Goal: Task Accomplishment & Management: Complete application form

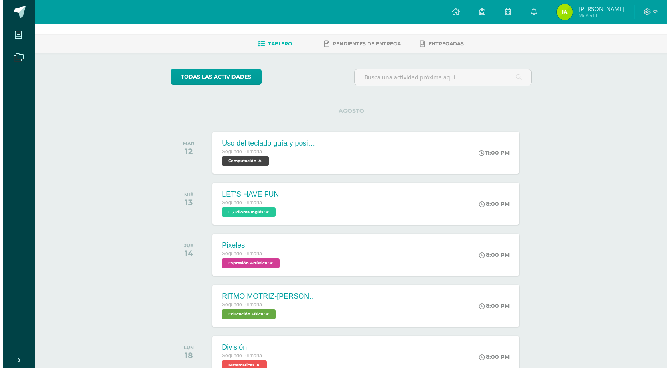
scroll to position [40, 0]
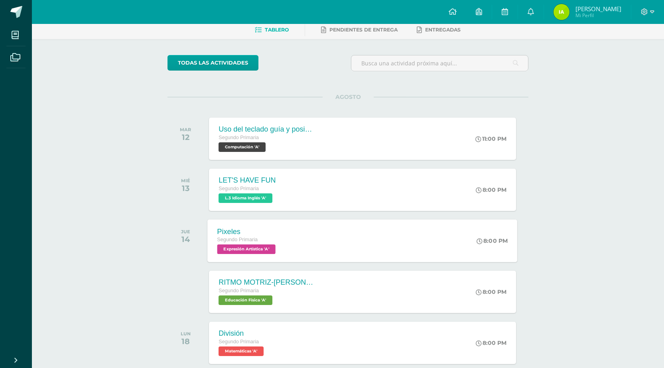
click at [265, 252] on span "Expresión Artística 'A'" at bounding box center [246, 250] width 58 height 10
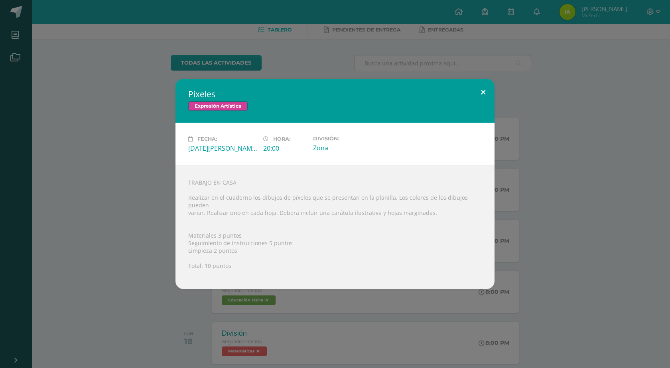
click at [481, 97] on button at bounding box center [483, 92] width 23 height 27
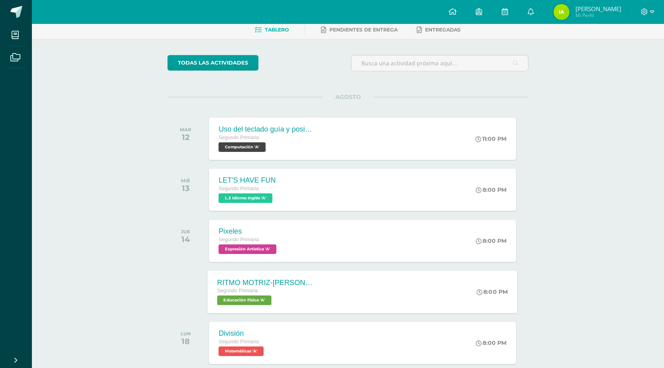
click at [251, 298] on span "Educación Física 'A'" at bounding box center [244, 301] width 54 height 10
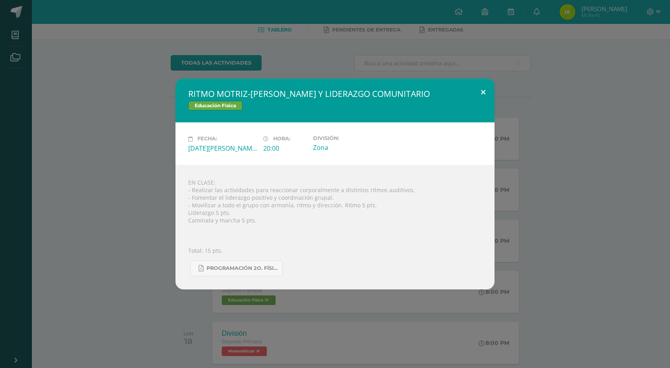
click at [482, 92] on button at bounding box center [483, 92] width 23 height 27
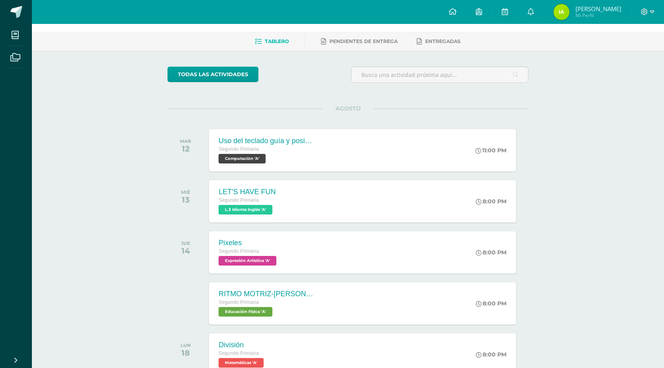
scroll to position [0, 0]
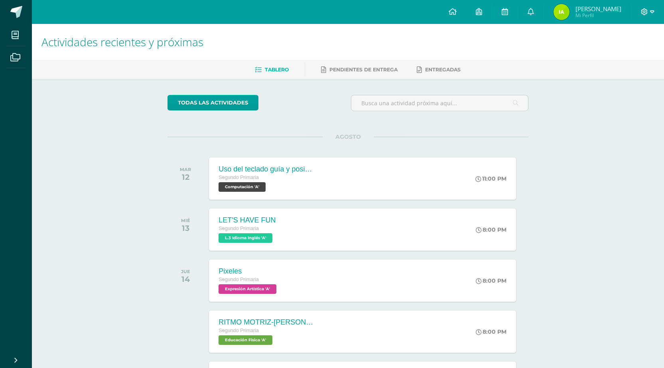
click at [651, 13] on icon at bounding box center [652, 11] width 4 height 7
click at [634, 52] on span "Cerrar sesión" at bounding box center [627, 55] width 36 height 8
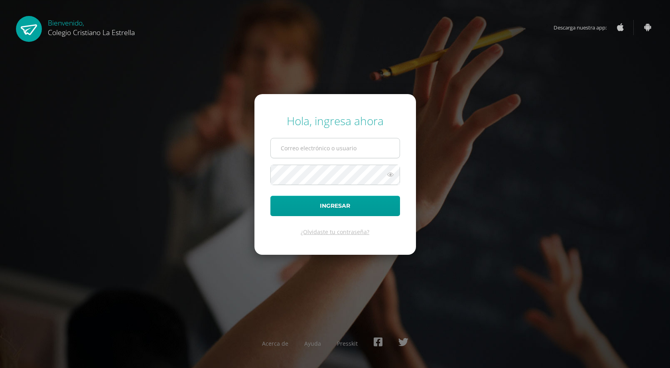
click at [319, 154] on input "text" at bounding box center [335, 148] width 129 height 20
type input "[EMAIL_ADDRESS][DOMAIN_NAME]"
click at [270, 196] on button "Ingresar" at bounding box center [335, 206] width 130 height 20
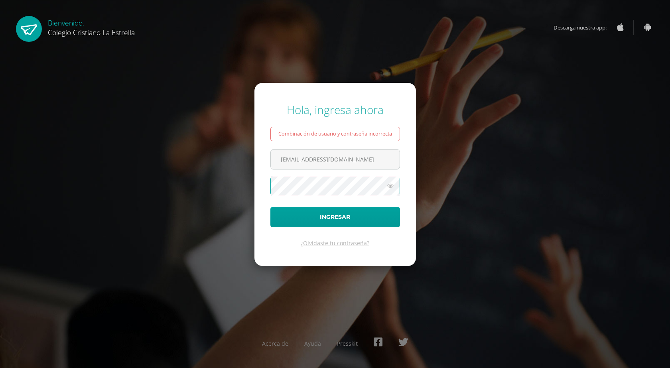
click at [270, 207] on button "Ingresar" at bounding box center [335, 217] width 130 height 20
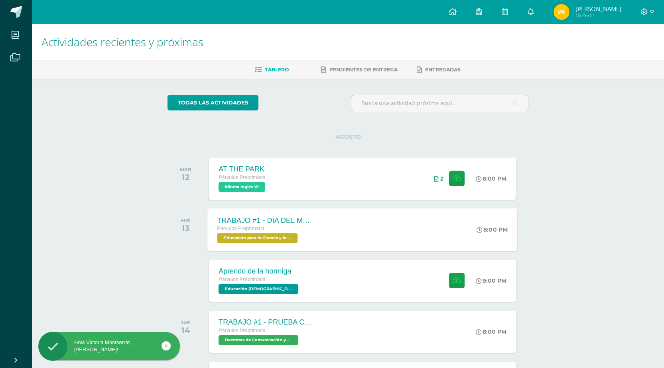
click at [352, 237] on div "TRABAJO #1 - DÍA DEL MAÍZ Párvulos Preprimaria Educación para la Ciencia y la C…" at bounding box center [363, 229] width 310 height 43
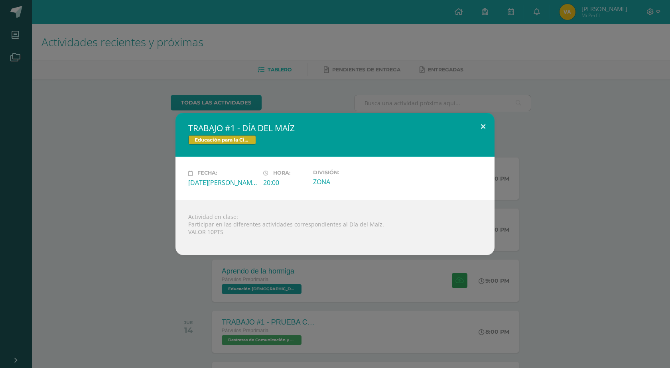
click at [487, 128] on button at bounding box center [483, 126] width 23 height 27
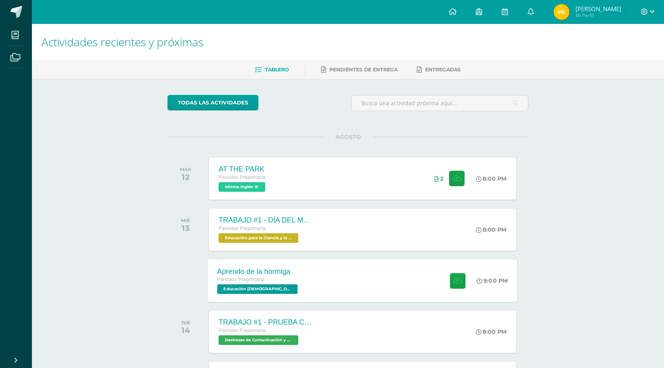
click at [318, 292] on div "Aprendo de la hormiga Párvulos Preprimaria Educación Cristiana 'A' 9:00 PM Apre…" at bounding box center [363, 280] width 310 height 43
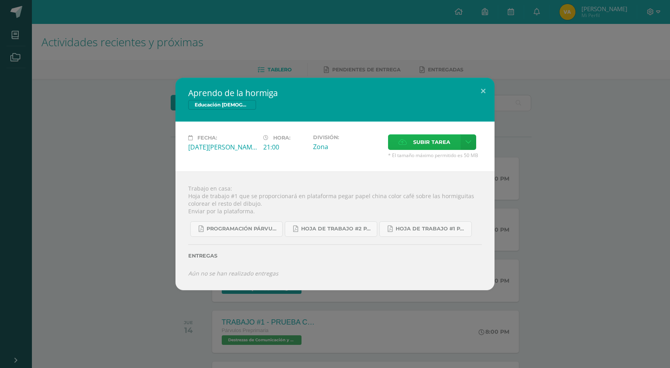
click at [418, 146] on span "Subir tarea" at bounding box center [431, 142] width 37 height 15
click at [0, 0] on input "Subir tarea" at bounding box center [0, 0] width 0 height 0
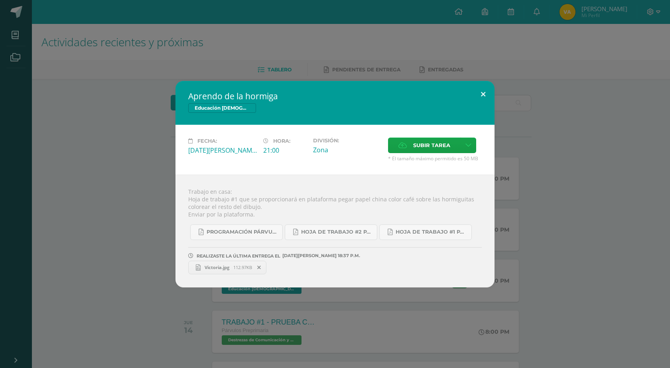
click at [482, 95] on button at bounding box center [483, 94] width 23 height 27
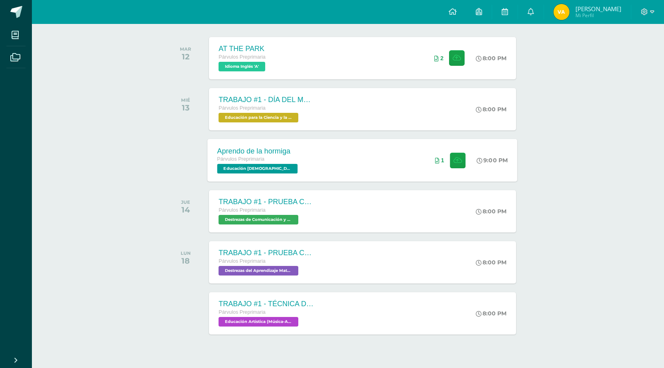
scroll to position [137, 0]
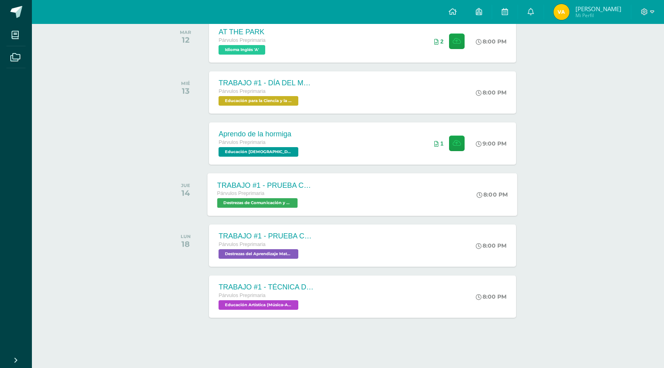
click at [279, 208] on span "Destrezas de Comunicación y Lenguaje 'A'" at bounding box center [257, 203] width 81 height 10
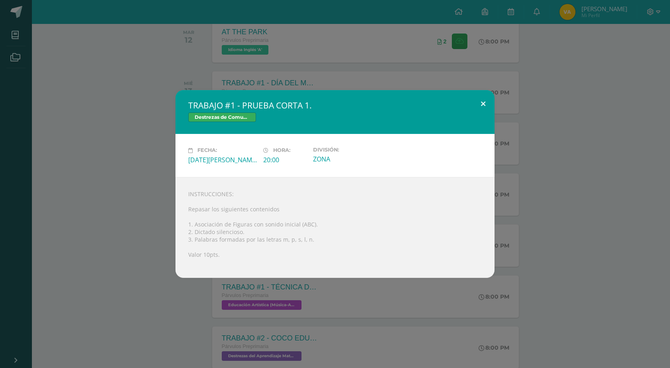
click at [481, 105] on button at bounding box center [483, 103] width 23 height 27
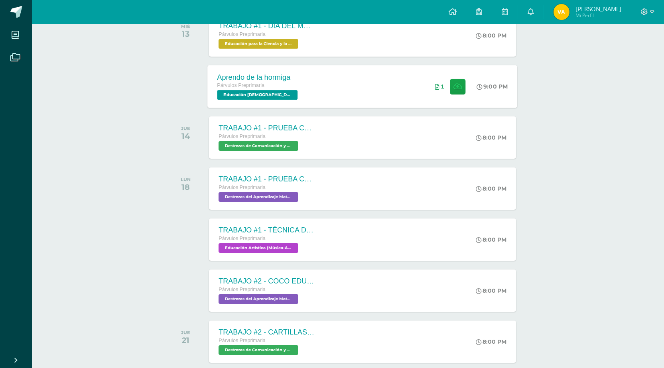
scroll to position [217, 0]
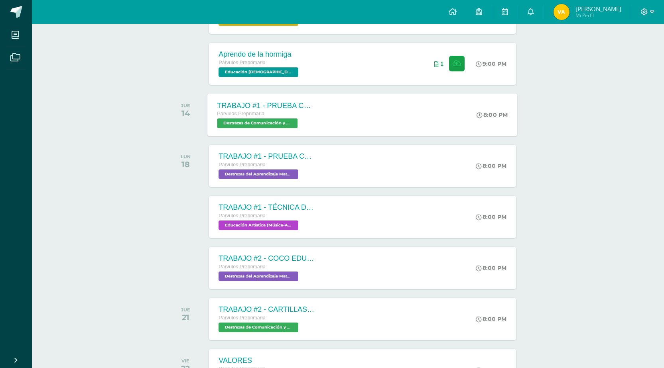
click at [260, 126] on span "Destrezas de Comunicación y Lenguaje 'A'" at bounding box center [257, 123] width 81 height 10
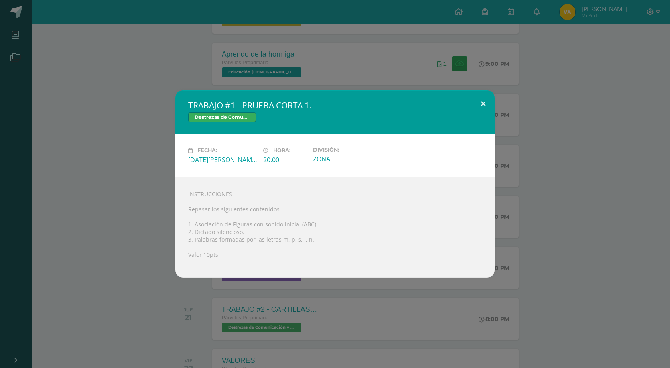
click at [481, 101] on button at bounding box center [483, 103] width 23 height 27
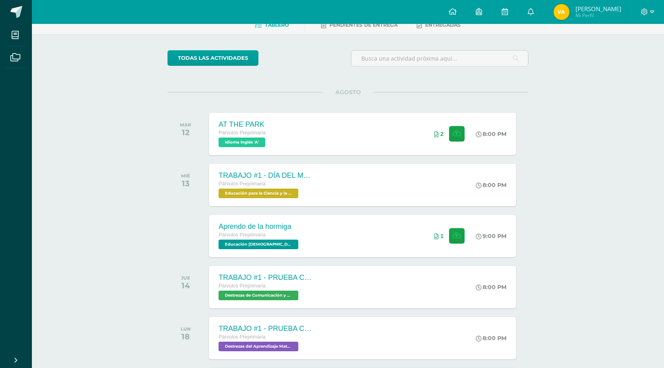
scroll to position [0, 0]
